Goal: Information Seeking & Learning: Learn about a topic

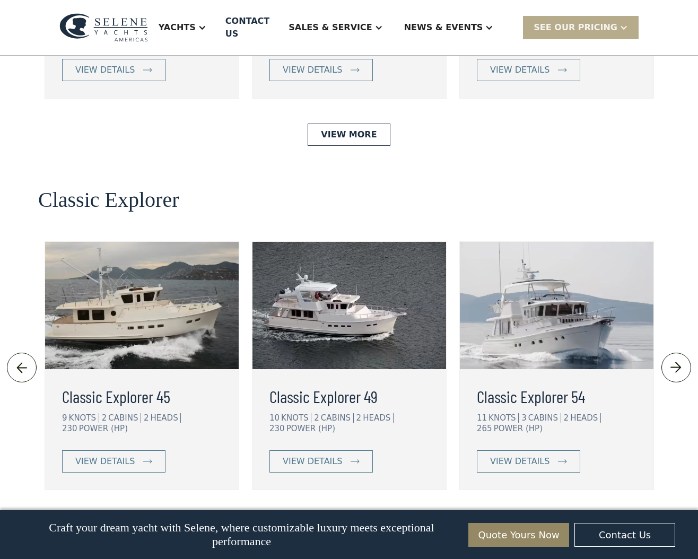
scroll to position [2210, 0]
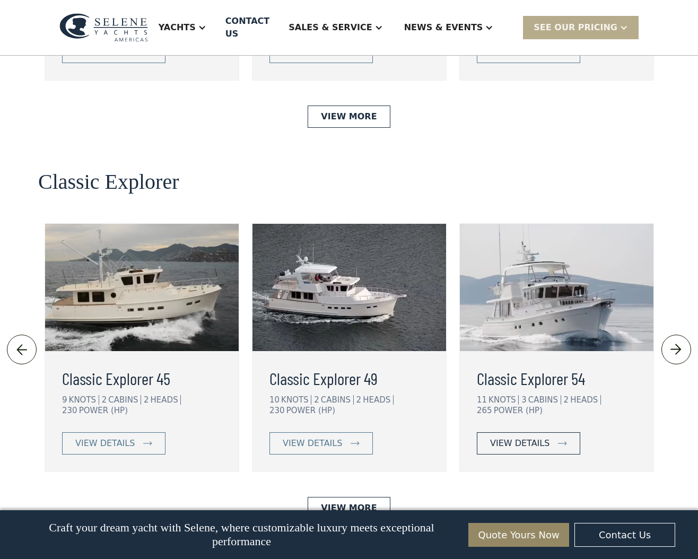
click at [530, 437] on div "view details" at bounding box center [519, 443] width 59 height 13
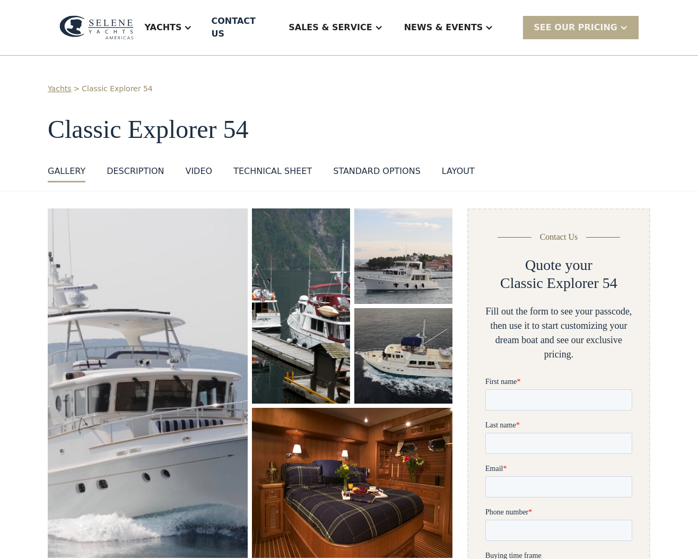
click at [170, 362] on img "open lightbox" at bounding box center [147, 382] width 209 height 365
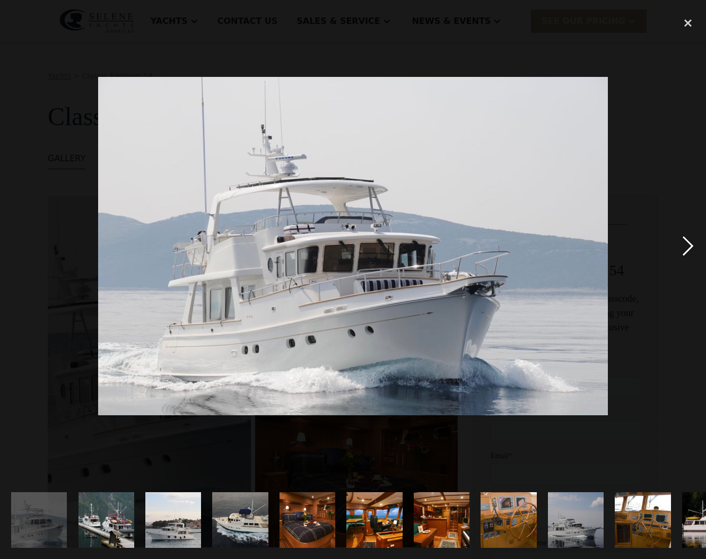
click at [692, 245] on div "next image" at bounding box center [688, 245] width 36 height 469
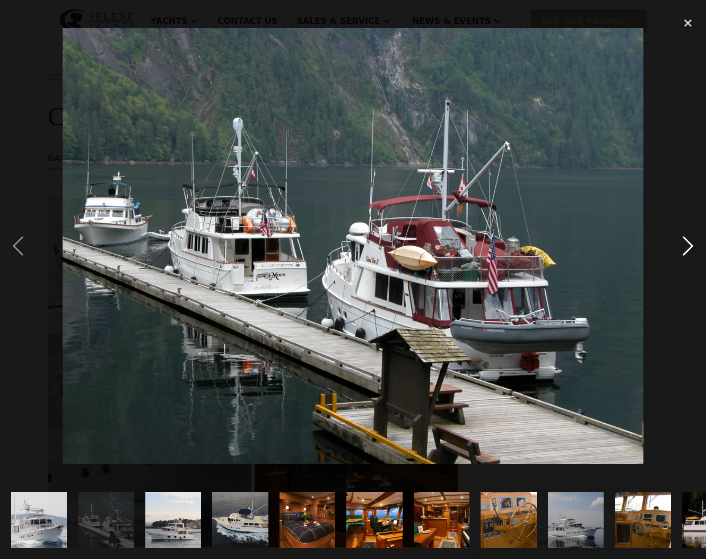
click at [692, 245] on div "next image" at bounding box center [688, 245] width 36 height 469
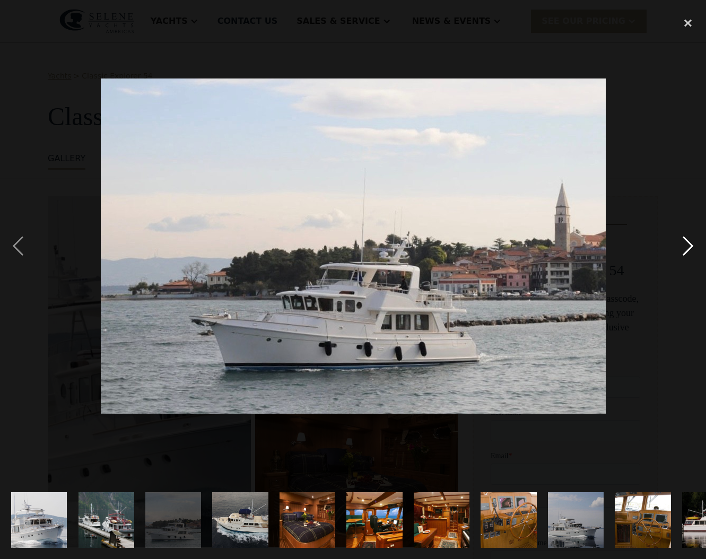
click at [692, 245] on div "next image" at bounding box center [688, 245] width 36 height 469
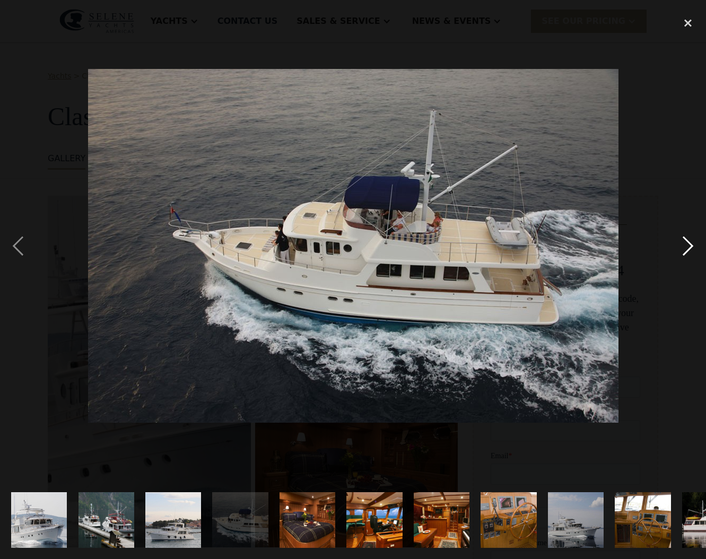
click at [692, 245] on div "next image" at bounding box center [688, 245] width 36 height 469
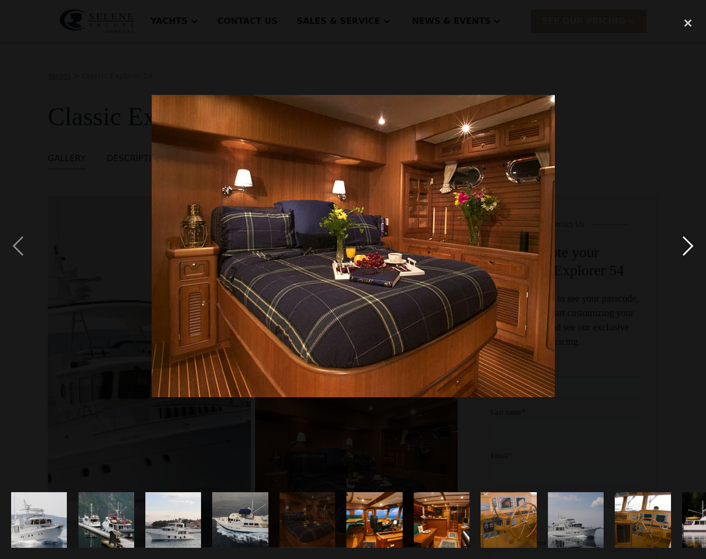
click at [692, 245] on div "next image" at bounding box center [688, 245] width 36 height 469
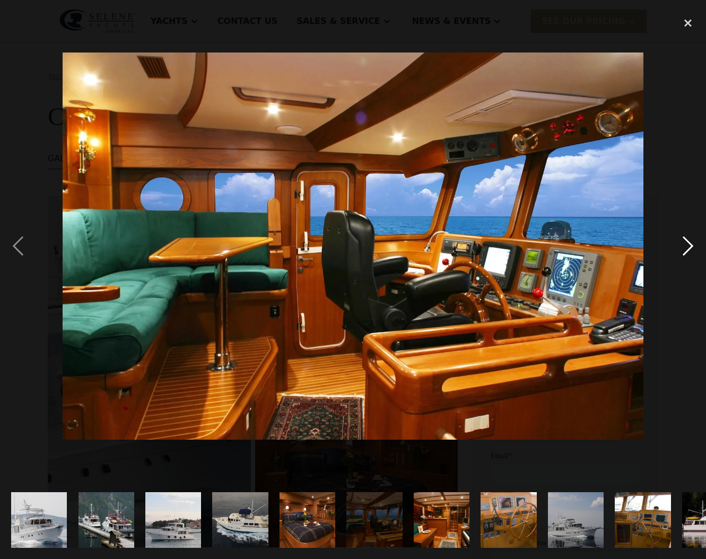
click at [692, 245] on div "next image" at bounding box center [688, 245] width 36 height 469
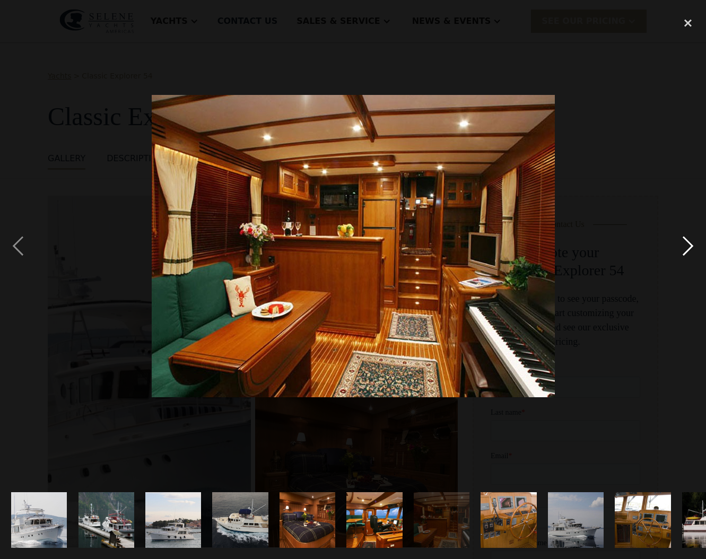
click at [692, 245] on div "next image" at bounding box center [688, 245] width 36 height 469
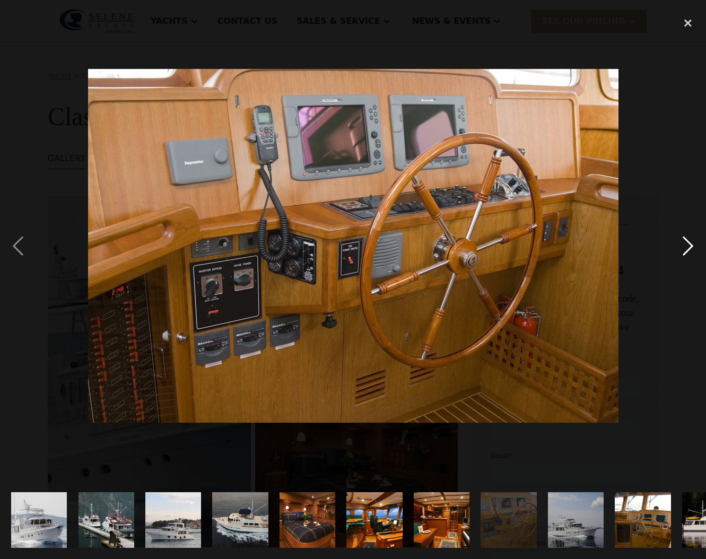
click at [692, 245] on div "next image" at bounding box center [688, 245] width 36 height 469
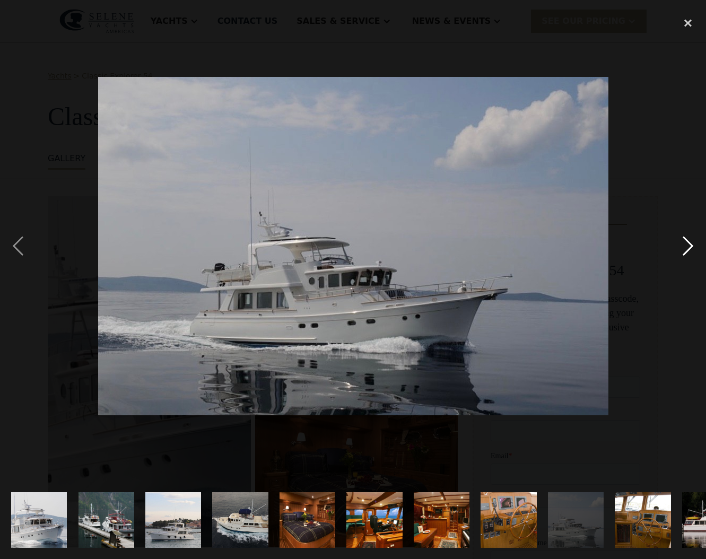
click at [692, 245] on div "next image" at bounding box center [688, 245] width 36 height 469
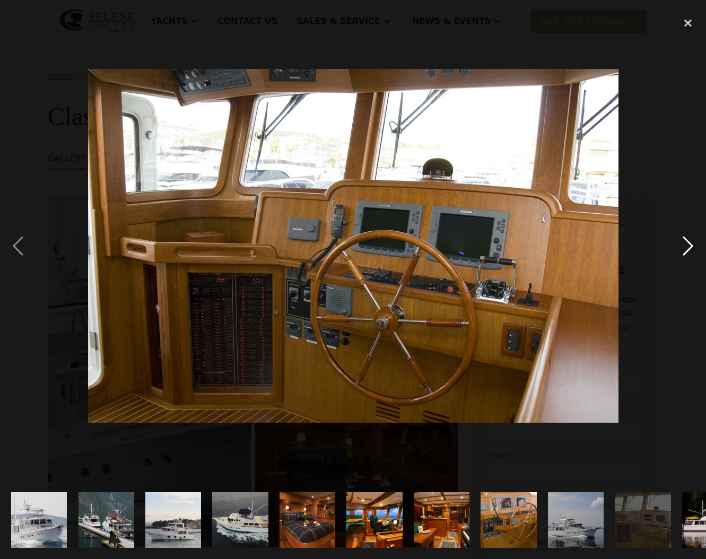
click at [692, 245] on div "next image" at bounding box center [688, 245] width 36 height 469
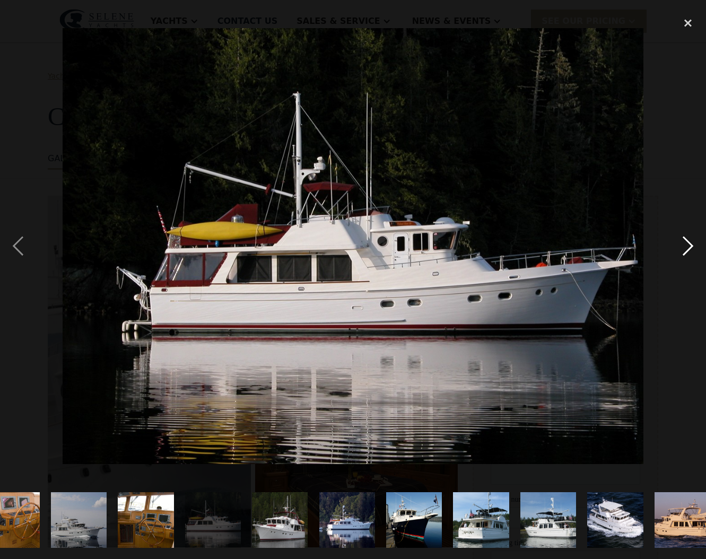
click at [692, 245] on div "next image" at bounding box center [688, 245] width 36 height 469
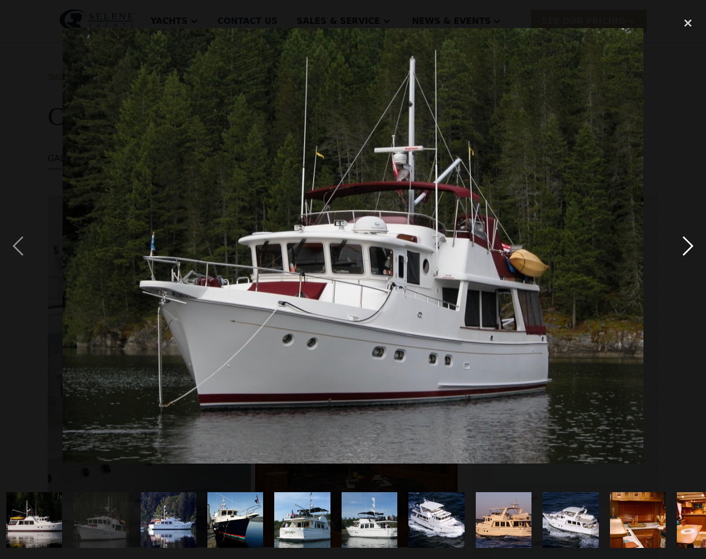
scroll to position [0, 676]
click at [692, 245] on div "next image" at bounding box center [688, 245] width 36 height 469
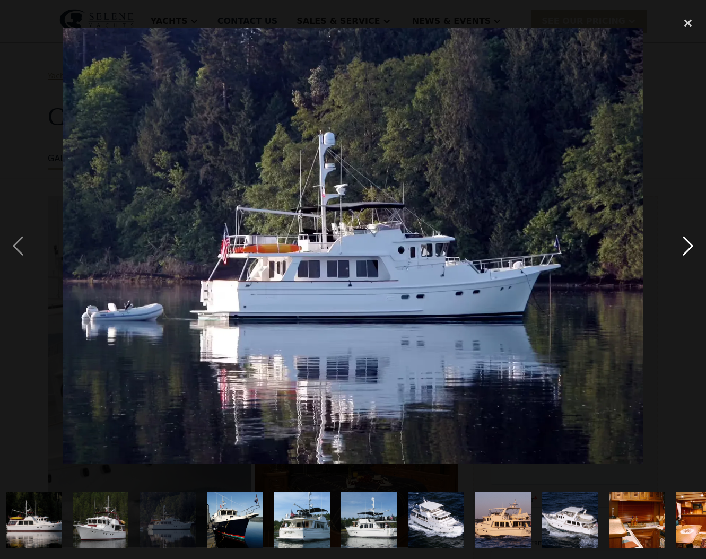
click at [692, 245] on div "next image" at bounding box center [688, 245] width 36 height 469
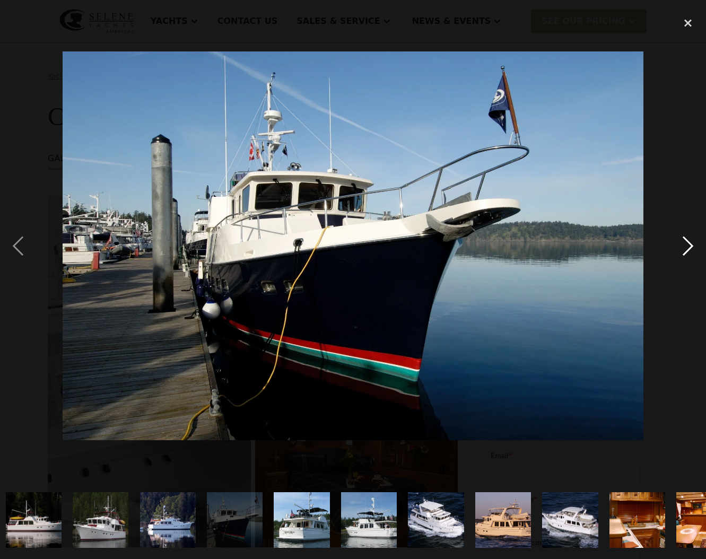
click at [692, 245] on div "next image" at bounding box center [688, 245] width 36 height 469
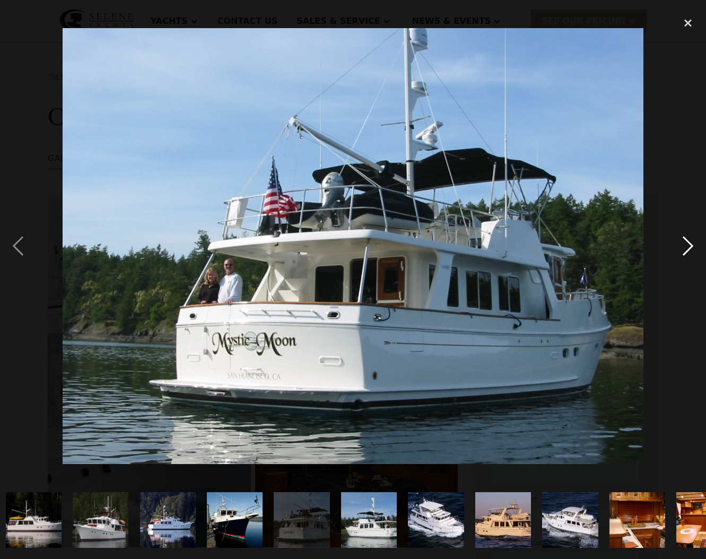
click at [692, 245] on div "next image" at bounding box center [688, 245] width 36 height 469
